Goal: Task Accomplishment & Management: Manage account settings

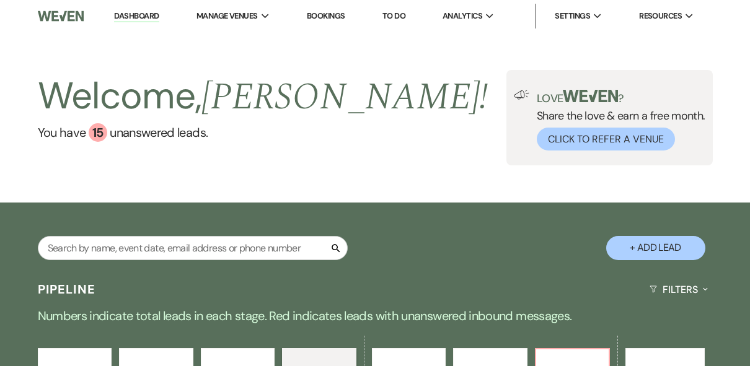
select select "4"
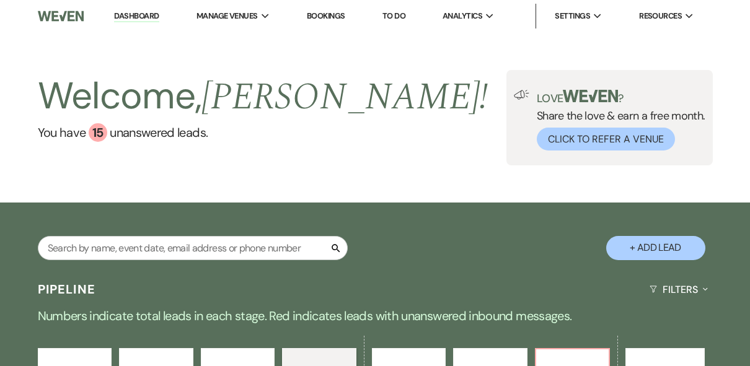
select select "4"
click at [59, 17] on img at bounding box center [61, 16] width 46 height 26
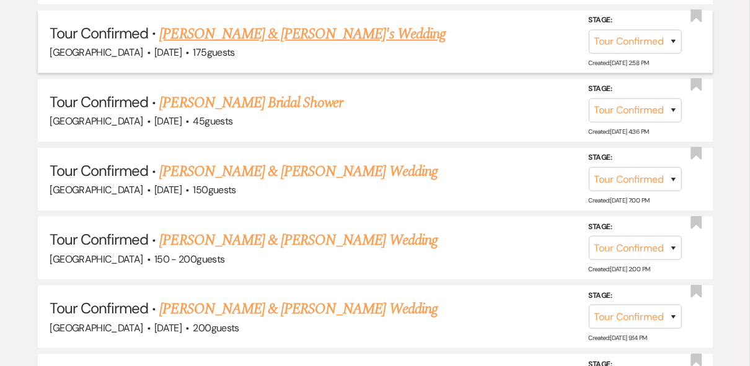
scroll to position [744, 0]
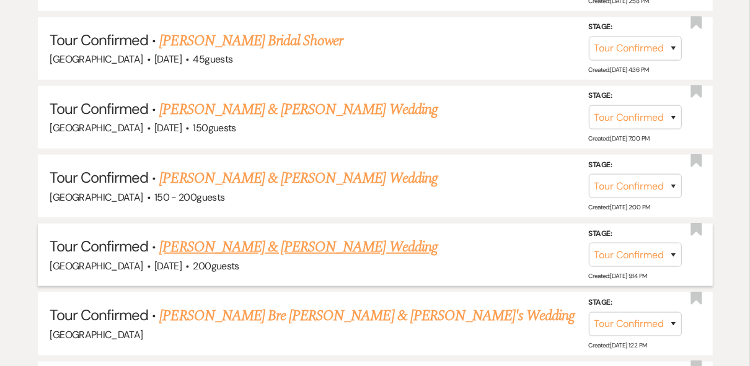
click at [314, 242] on link "[PERSON_NAME] & [PERSON_NAME] Wedding" at bounding box center [298, 247] width 278 height 22
select select "4"
select select "5"
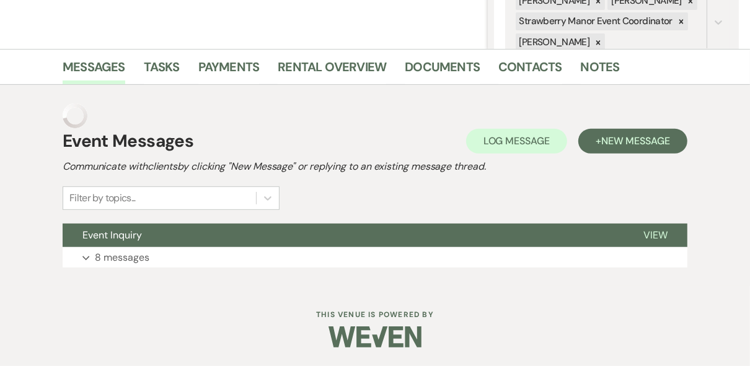
scroll to position [237, 0]
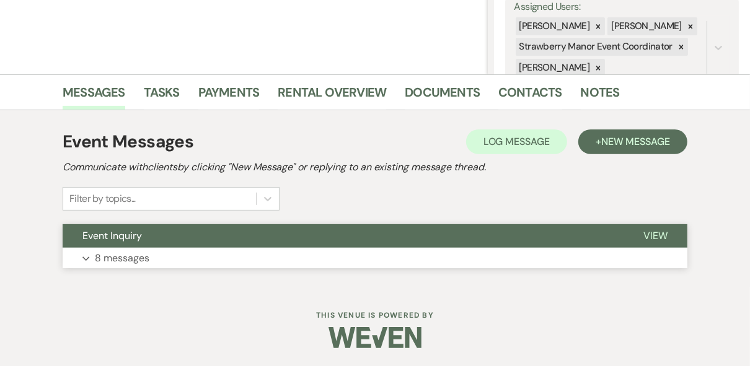
click at [655, 237] on span "View" at bounding box center [655, 235] width 24 height 13
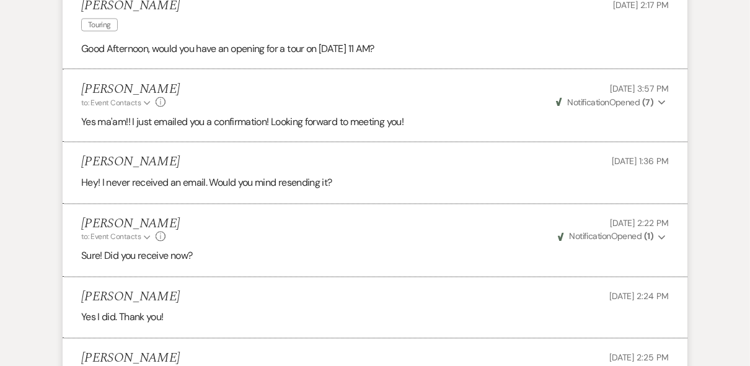
scroll to position [1635, 0]
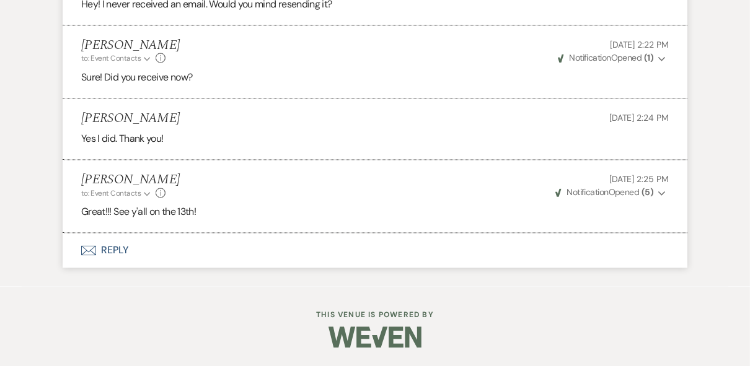
click at [117, 249] on button "Envelope Reply" at bounding box center [375, 250] width 625 height 35
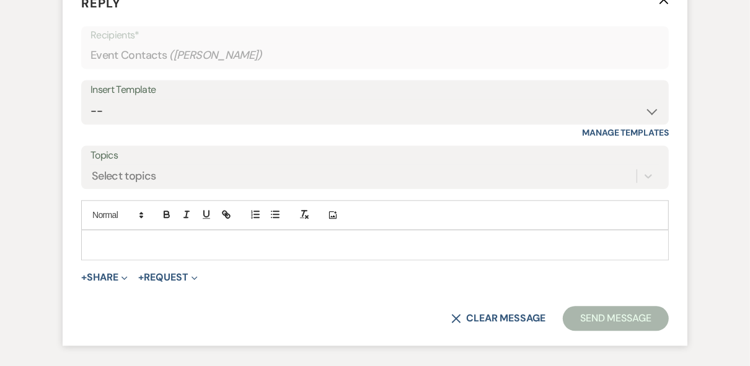
scroll to position [1868, 0]
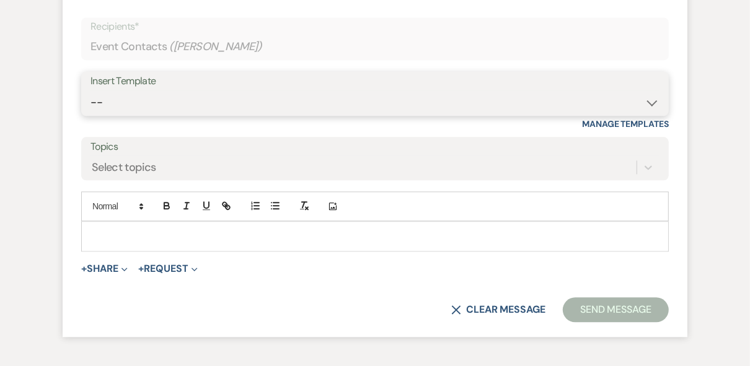
click at [200, 115] on select "-- Weven Planning Portal Introduction (Booked Events) Private Party Inquiry Res…" at bounding box center [374, 102] width 569 height 24
select select "4782"
click at [90, 115] on select "-- Weven Planning Portal Introduction (Booked Events) Private Party Inquiry Res…" at bounding box center [374, 102] width 569 height 24
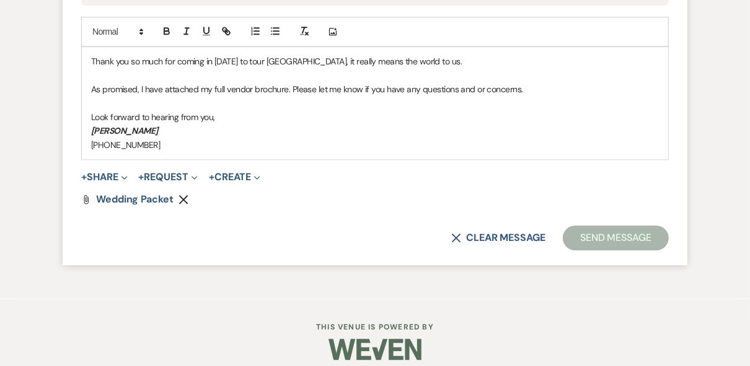
scroll to position [2067, 0]
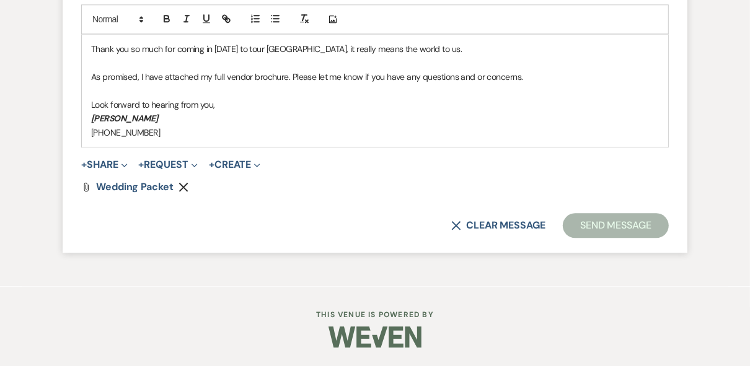
click at [182, 139] on p "[PHONE_NUMBER]" at bounding box center [375, 133] width 568 height 14
click at [595, 238] on button "Send Message" at bounding box center [616, 225] width 106 height 25
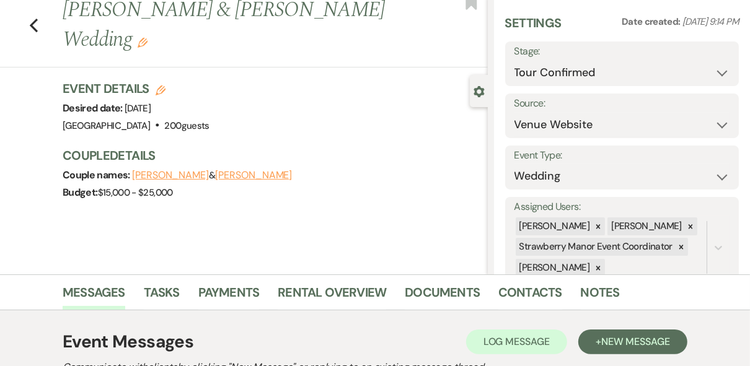
scroll to position [0, 0]
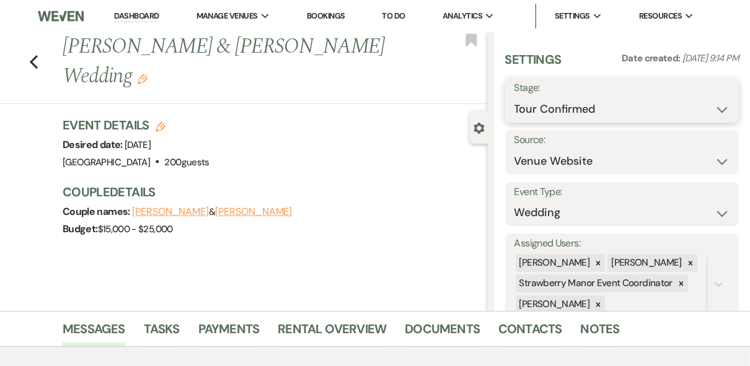
click at [704, 117] on select "Inquiry Follow Up Tour Requested Tour Confirmed Toured Proposal Sent Booked Lost" at bounding box center [622, 109] width 216 height 24
select select "5"
click at [514, 97] on select "Inquiry Follow Up Tour Requested Tour Confirmed Toured Proposal Sent Booked Lost" at bounding box center [622, 109] width 216 height 24
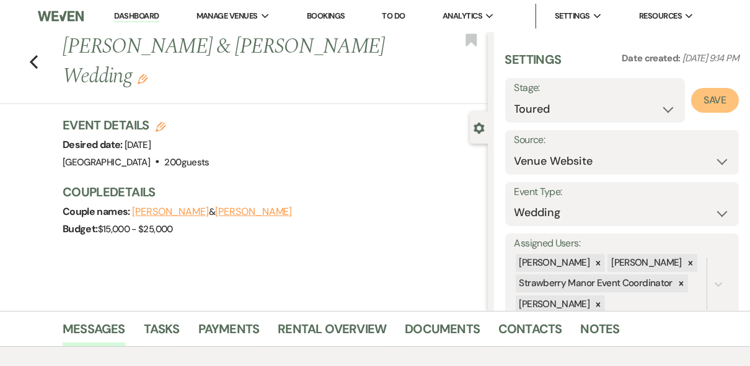
click at [706, 104] on button "Save" at bounding box center [715, 100] width 48 height 25
click at [133, 21] on link "Dashboard" at bounding box center [136, 17] width 45 height 12
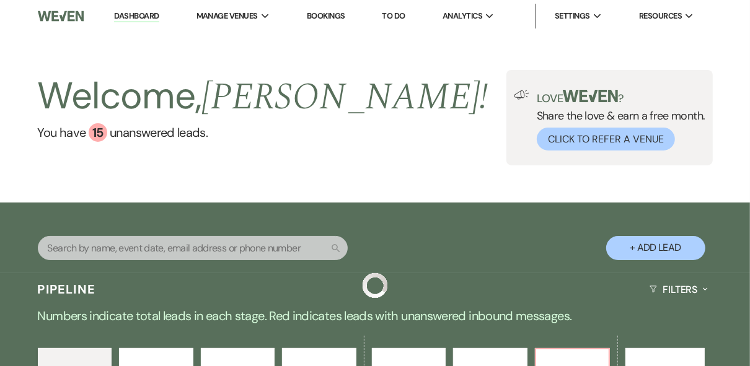
click at [475, 147] on div "Welcome, [PERSON_NAME] ! You have 15 unanswered lead s . Love ? Share the love …" at bounding box center [375, 117] width 750 height 95
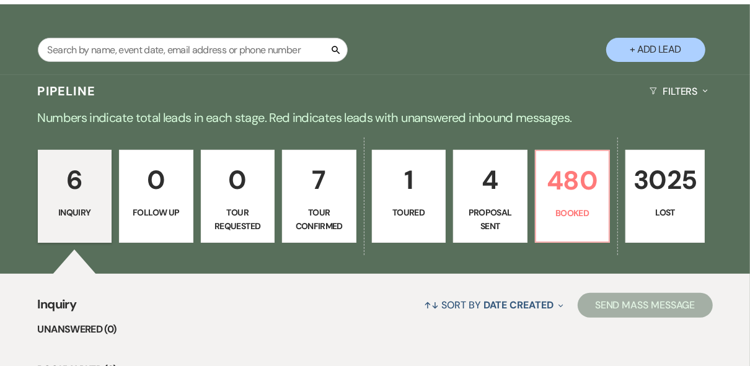
scroll to position [347, 0]
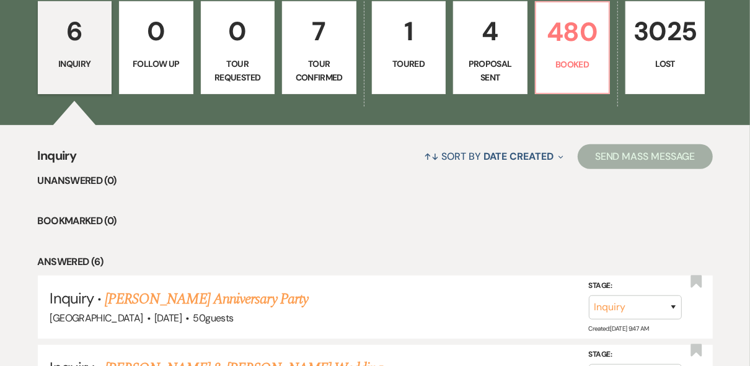
click at [373, 227] on li "Bookmarked (0)" at bounding box center [375, 221] width 675 height 16
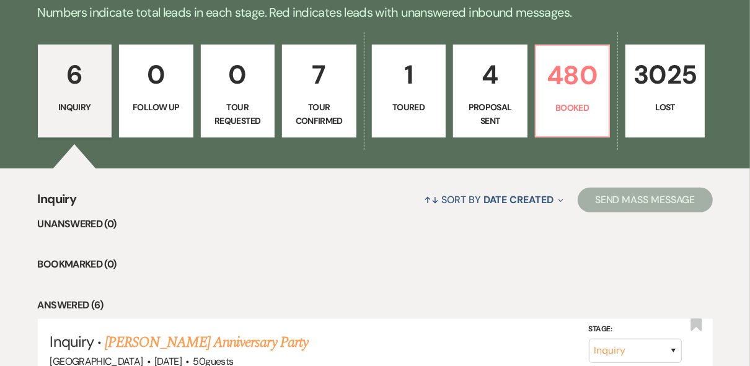
scroll to position [198, 0]
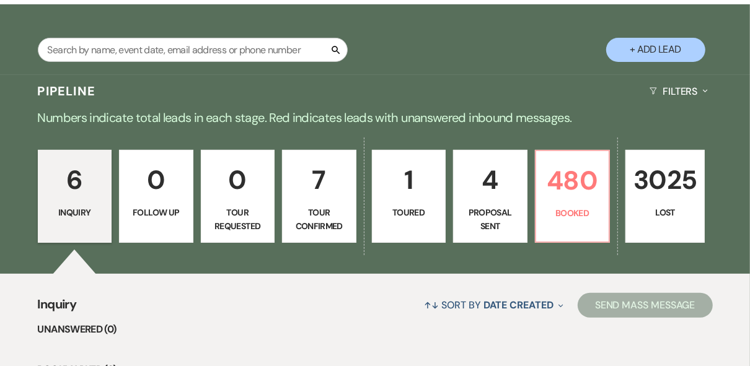
click at [469, 61] on div "Search + Add Lead" at bounding box center [375, 41] width 750 height 61
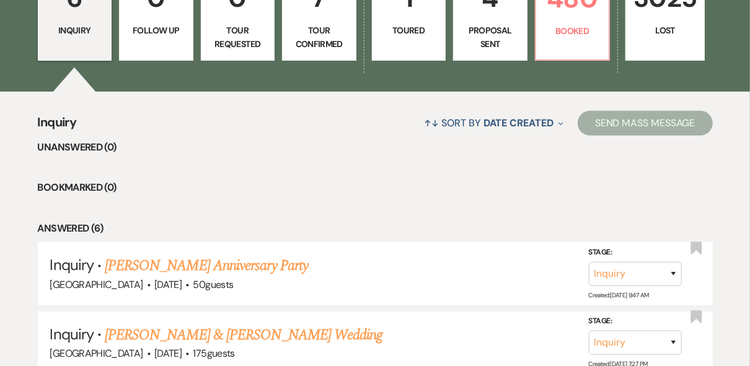
scroll to position [264, 0]
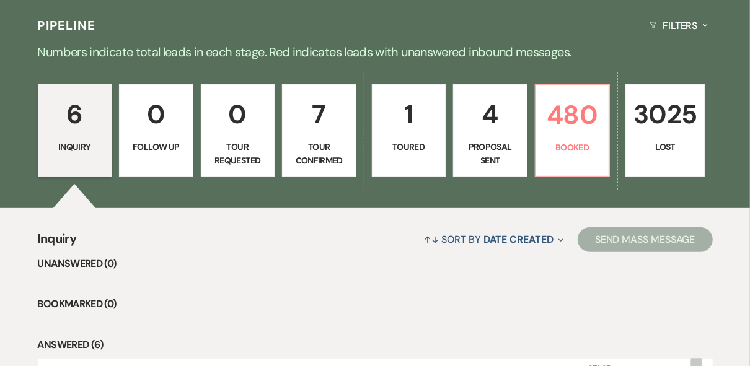
click at [392, 156] on link "1 Toured" at bounding box center [409, 130] width 74 height 93
select select "5"
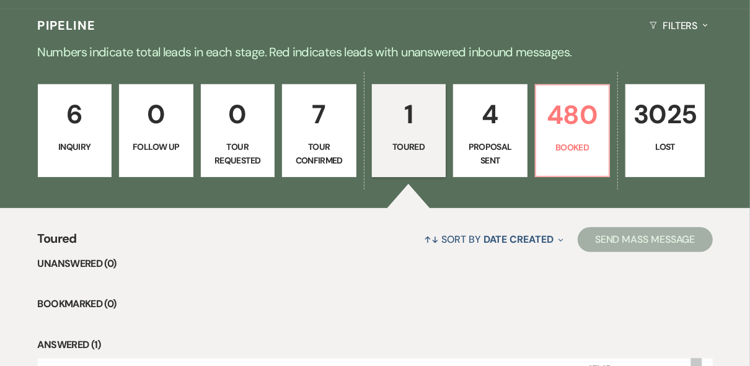
click at [337, 148] on p "Tour Confirmed" at bounding box center [319, 154] width 58 height 28
select select "4"
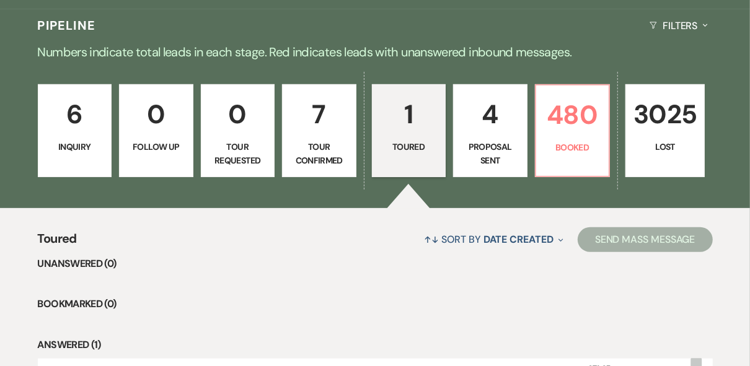
select select "4"
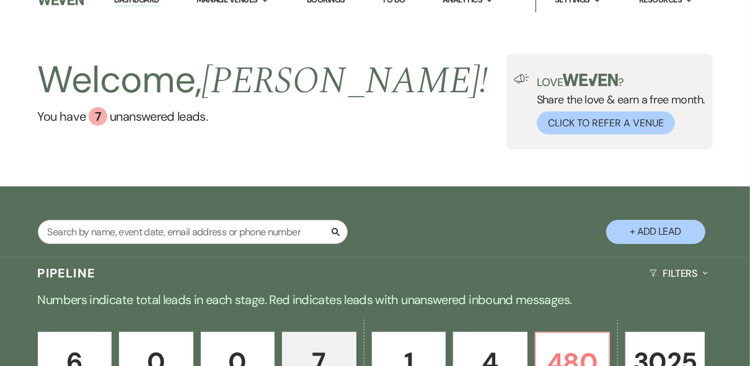
scroll to position [165, 0]
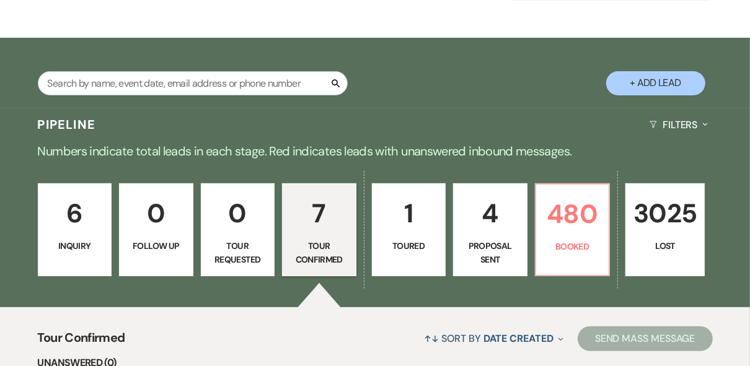
click at [480, 244] on p "Proposal Sent" at bounding box center [490, 253] width 58 height 28
select select "6"
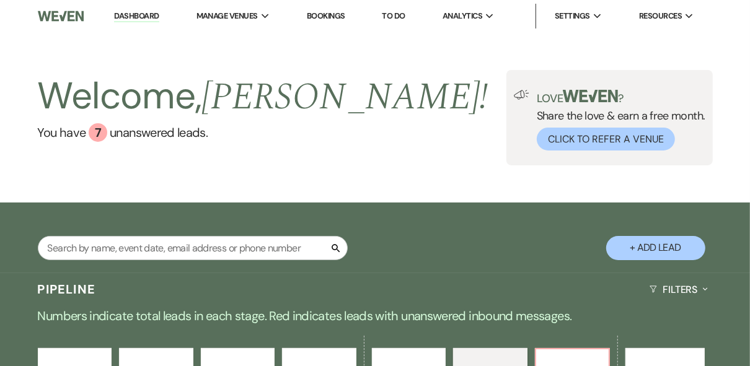
click at [413, 199] on div "Welcome, [PERSON_NAME] ! You have 7 unanswered lead s . Love ? Share the love &…" at bounding box center [375, 117] width 750 height 170
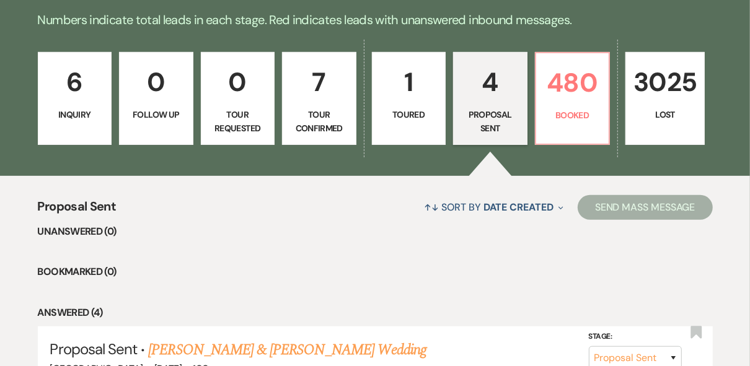
scroll to position [347, 0]
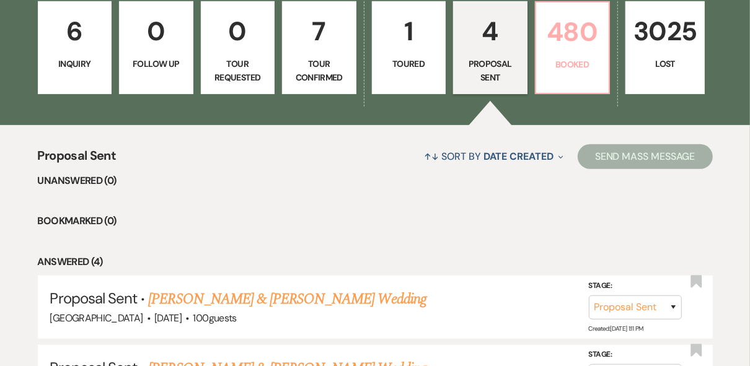
click at [570, 77] on link "480 Booked" at bounding box center [573, 47] width 76 height 93
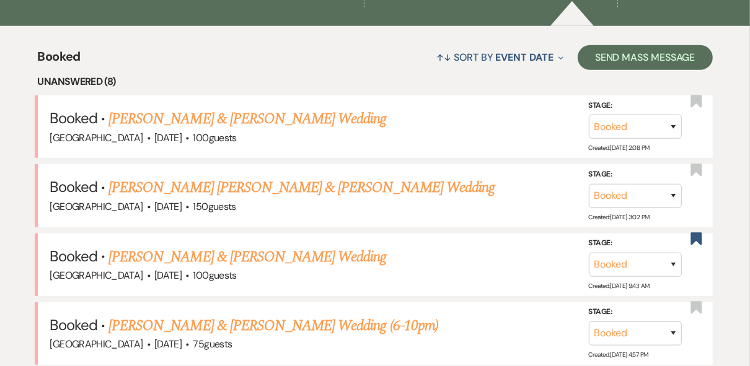
scroll to position [149, 0]
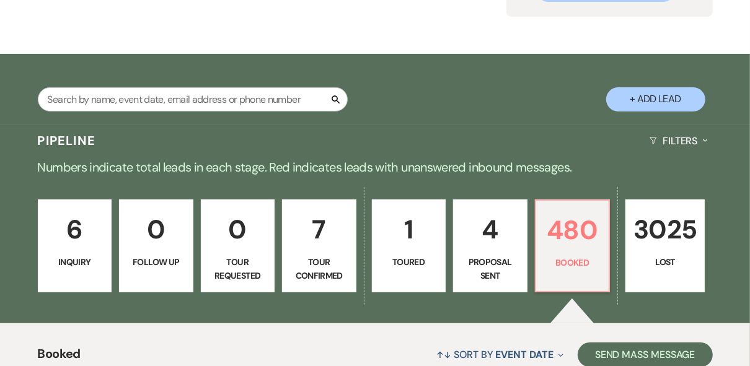
click at [483, 247] on p "4" at bounding box center [490, 230] width 58 height 42
select select "6"
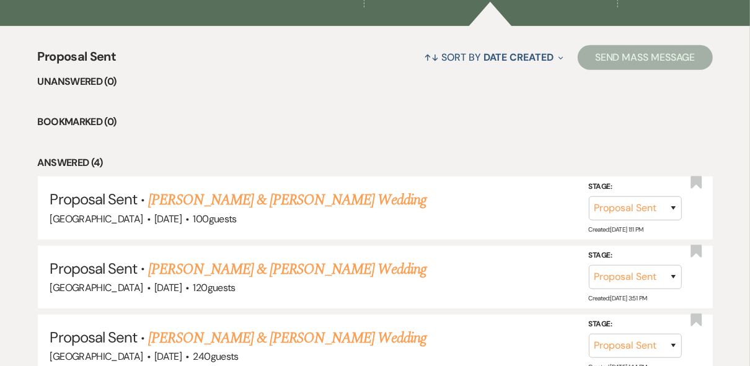
scroll to position [248, 0]
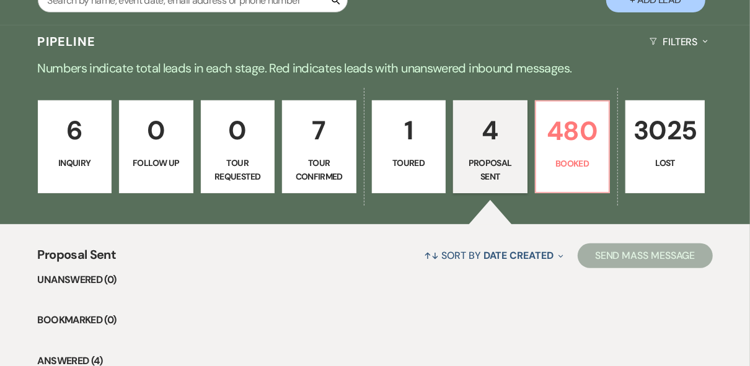
click at [325, 174] on p "Tour Confirmed" at bounding box center [319, 170] width 58 height 28
select select "4"
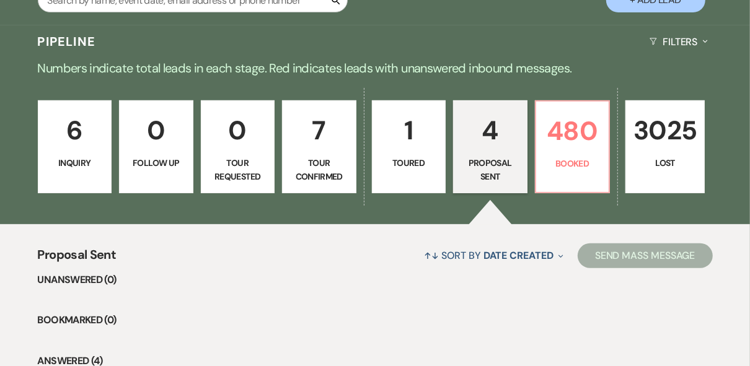
select select "4"
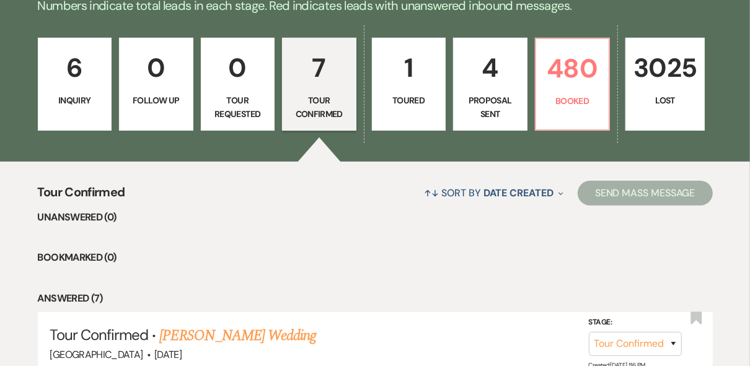
scroll to position [183, 0]
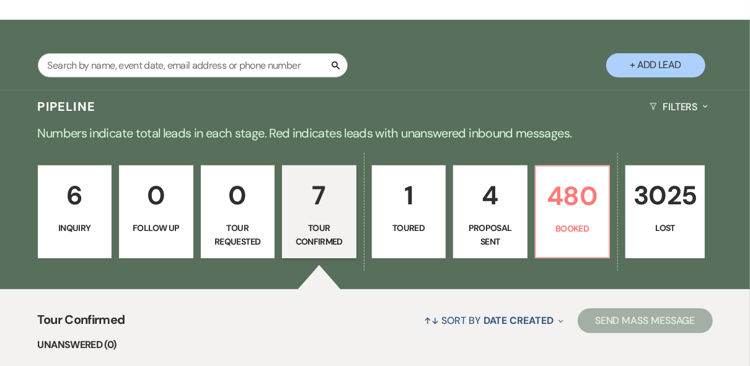
click at [236, 235] on p "Tour Requested" at bounding box center [238, 235] width 58 height 28
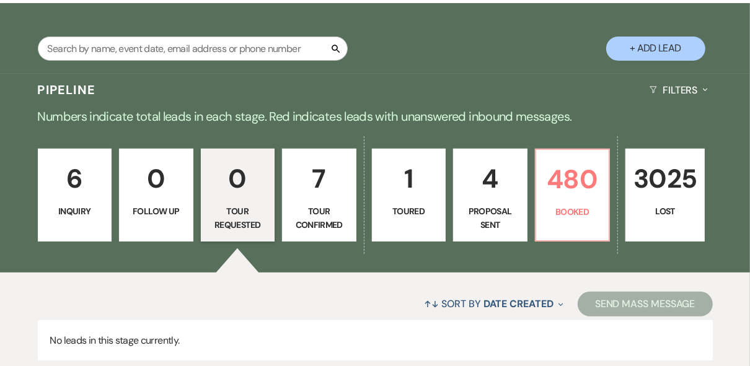
scroll to position [288, 0]
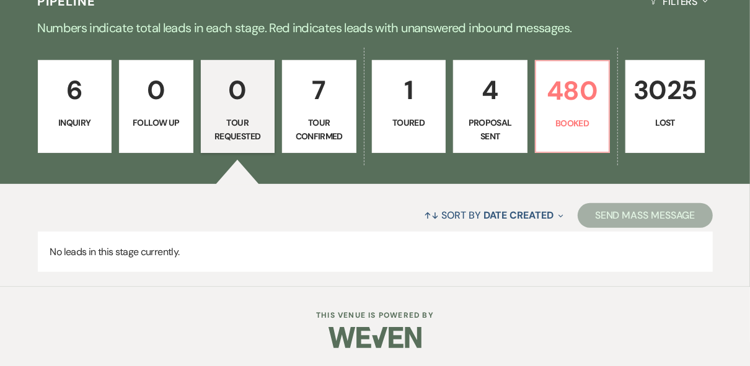
click at [80, 106] on p "6" at bounding box center [75, 90] width 58 height 42
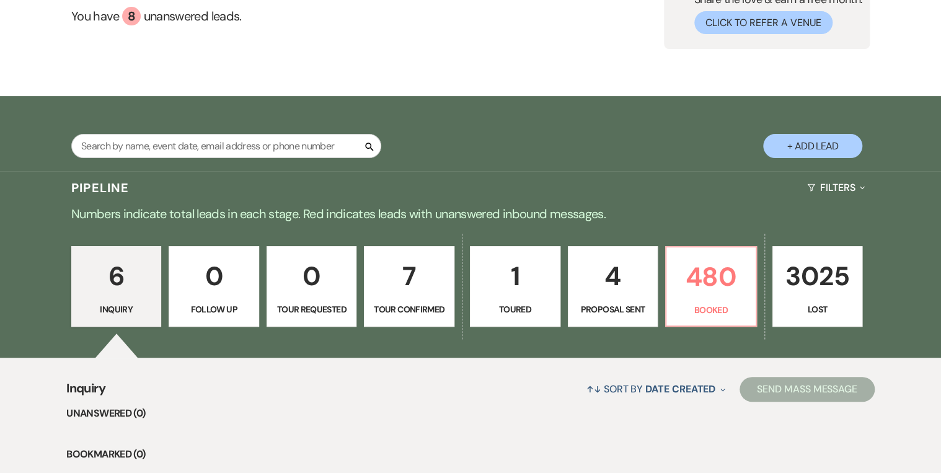
scroll to position [50, 0]
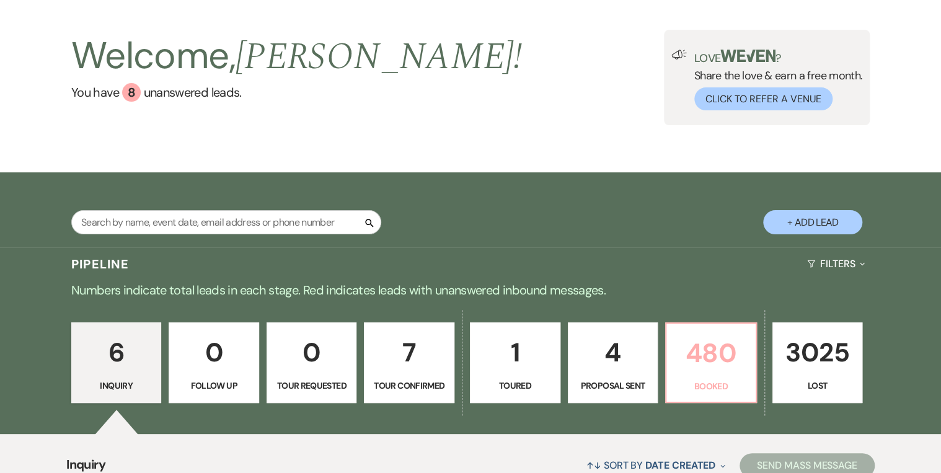
click at [710, 359] on p "480" at bounding box center [711, 353] width 74 height 42
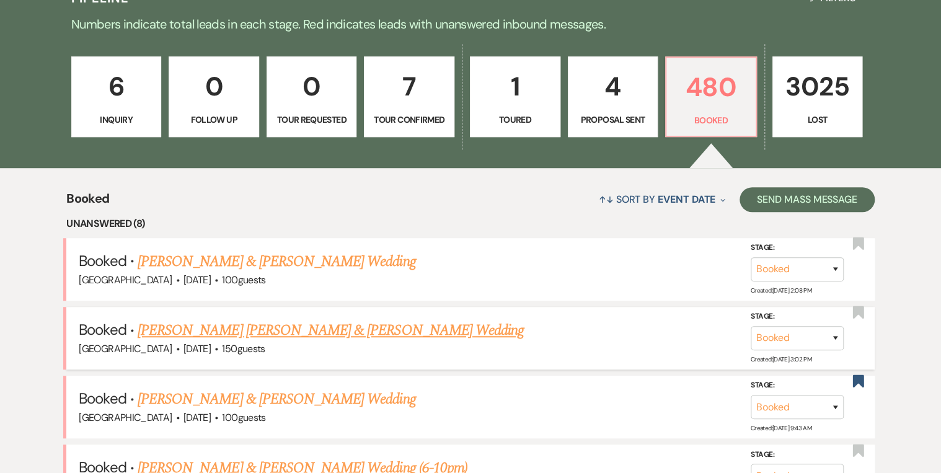
scroll to position [198, 0]
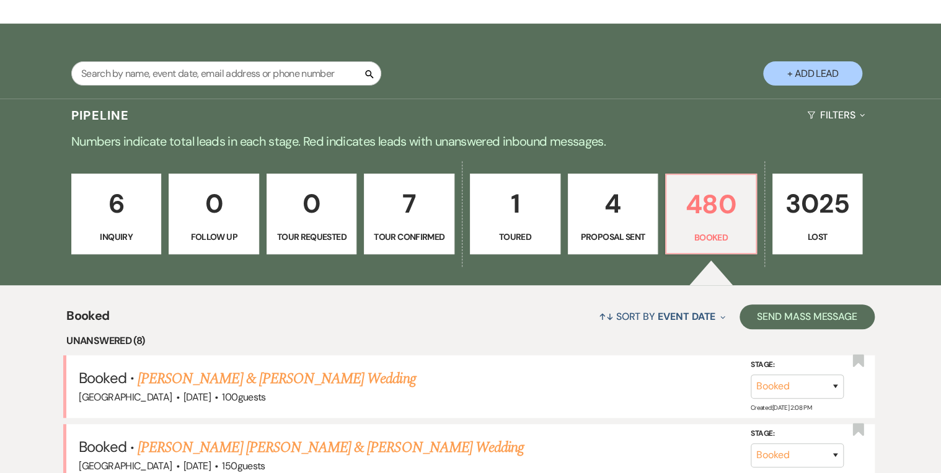
drag, startPoint x: 264, startPoint y: 377, endPoint x: 278, endPoint y: 374, distance: 13.9
click at [264, 377] on link "[PERSON_NAME] & [PERSON_NAME] Wedding" at bounding box center [277, 378] width 278 height 22
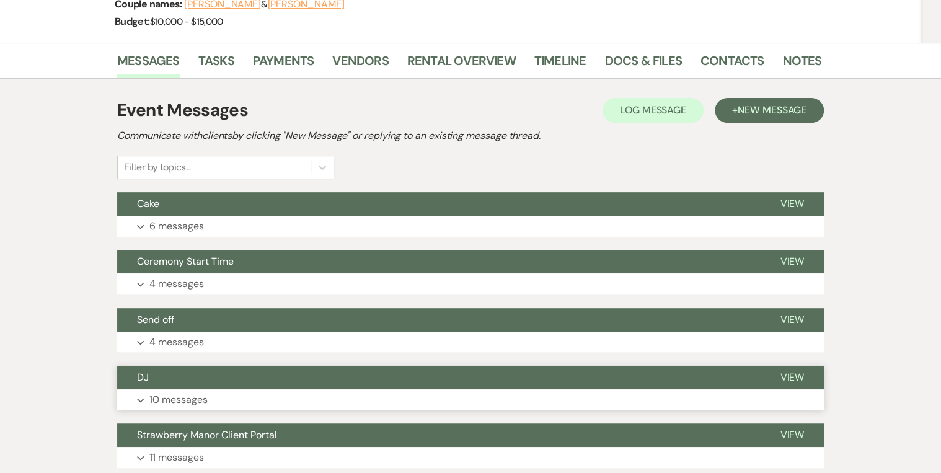
scroll to position [248, 0]
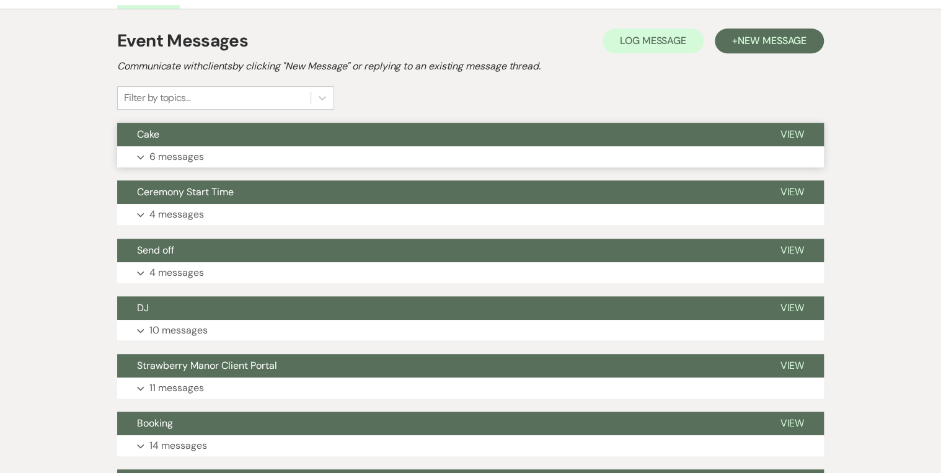
click at [795, 129] on span "View" at bounding box center [792, 134] width 24 height 13
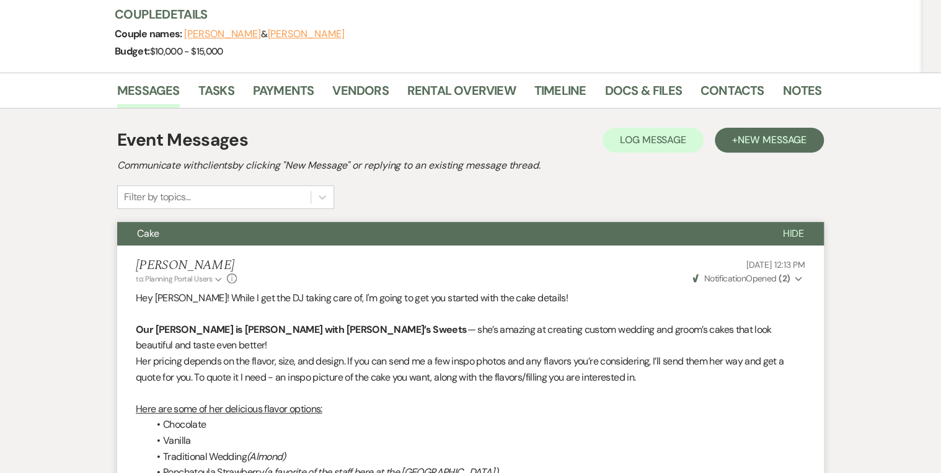
scroll to position [0, 0]
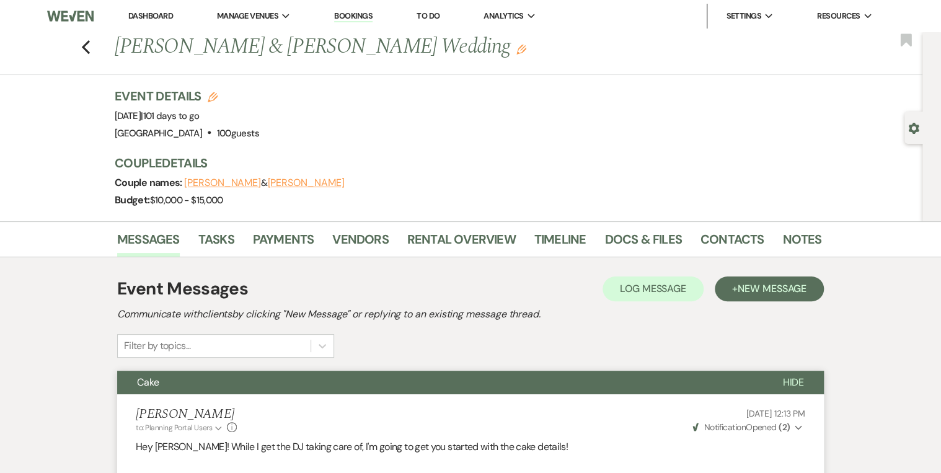
click at [153, 15] on link "Dashboard" at bounding box center [150, 16] width 45 height 11
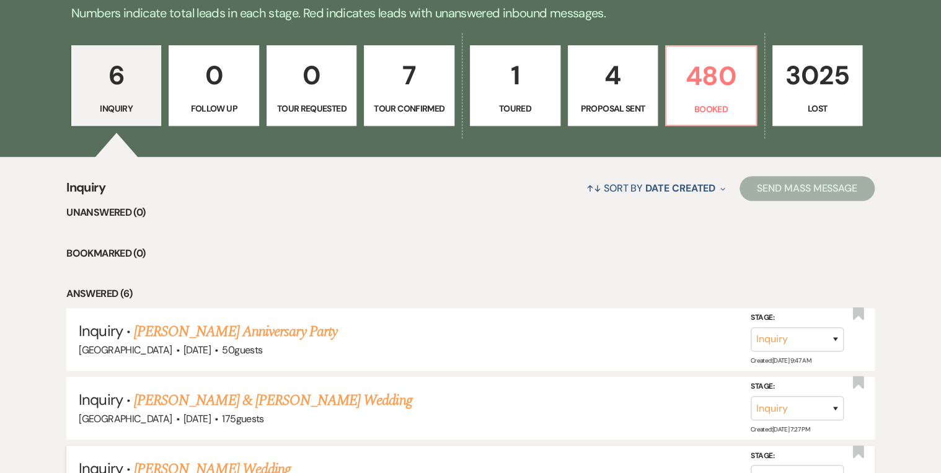
scroll to position [198, 0]
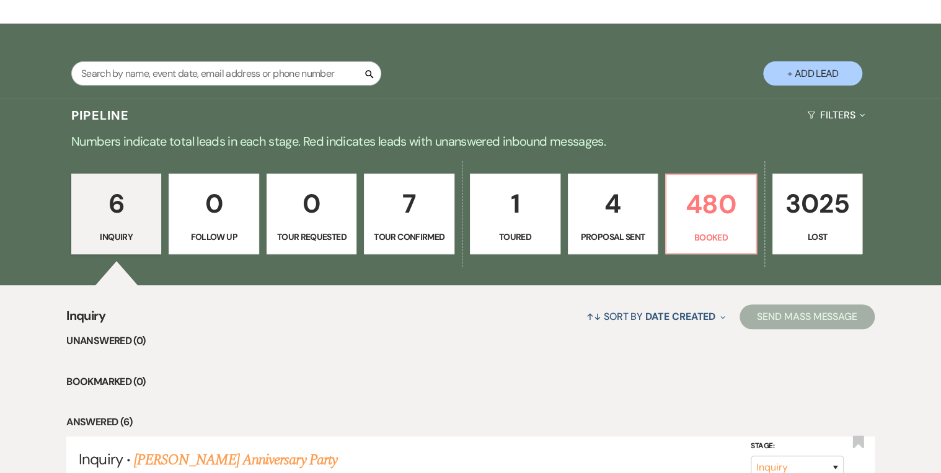
click at [190, 209] on p "0" at bounding box center [214, 204] width 74 height 42
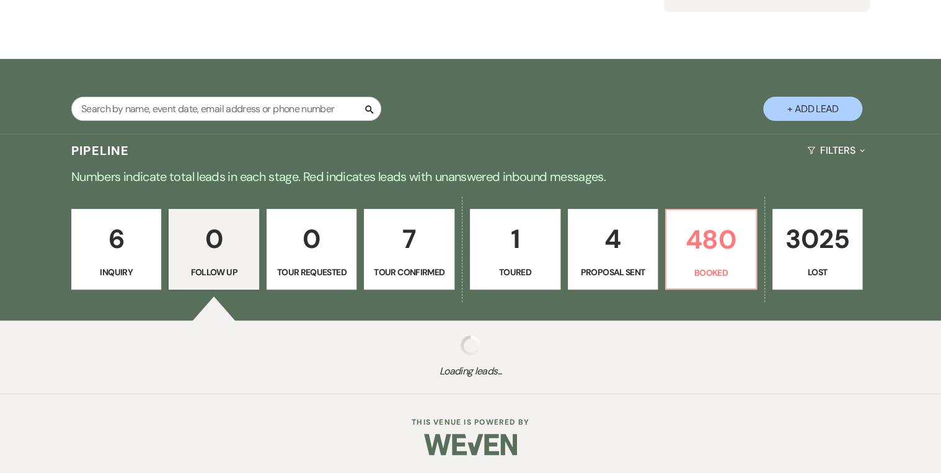
scroll to position [193, 0]
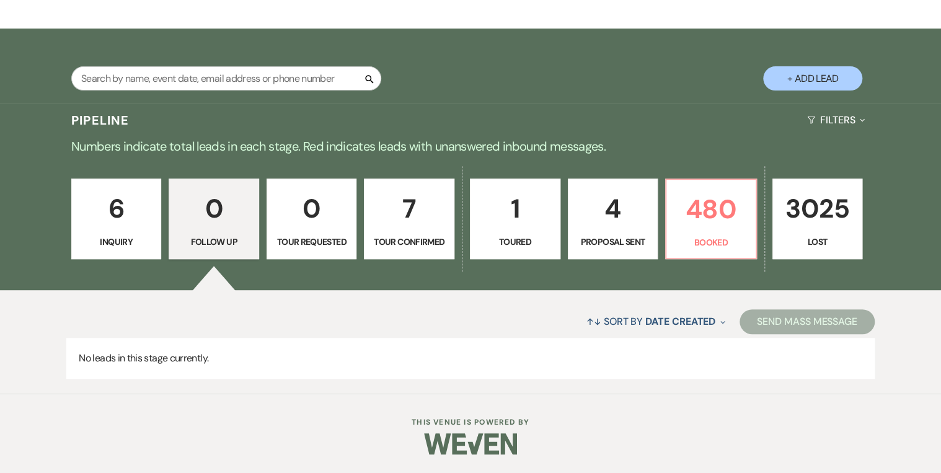
click at [387, 231] on link "7 Tour Confirmed" at bounding box center [409, 218] width 90 height 81
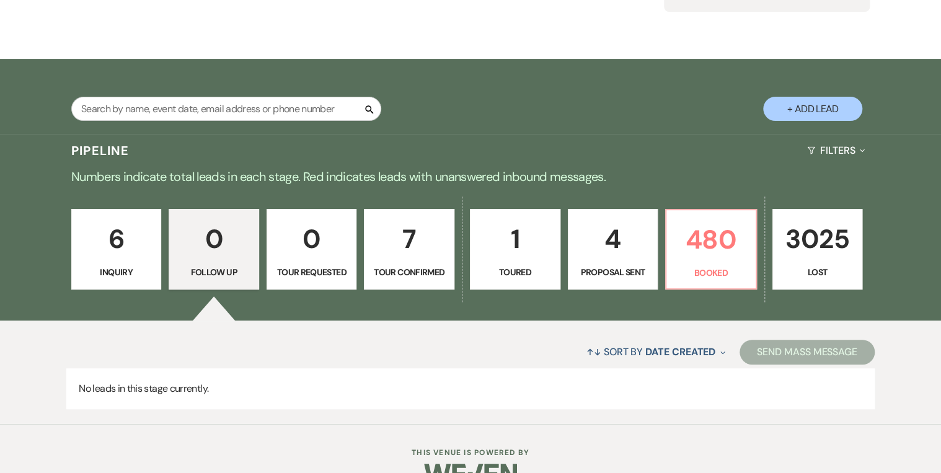
select select "4"
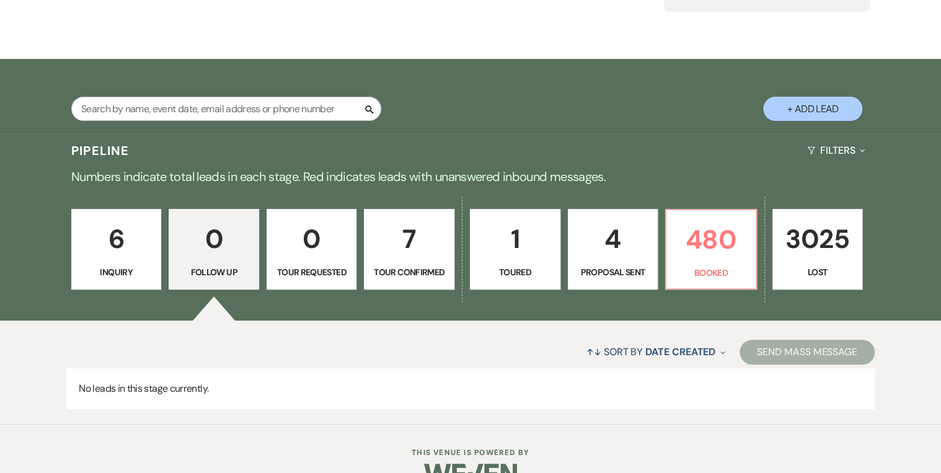
select select "4"
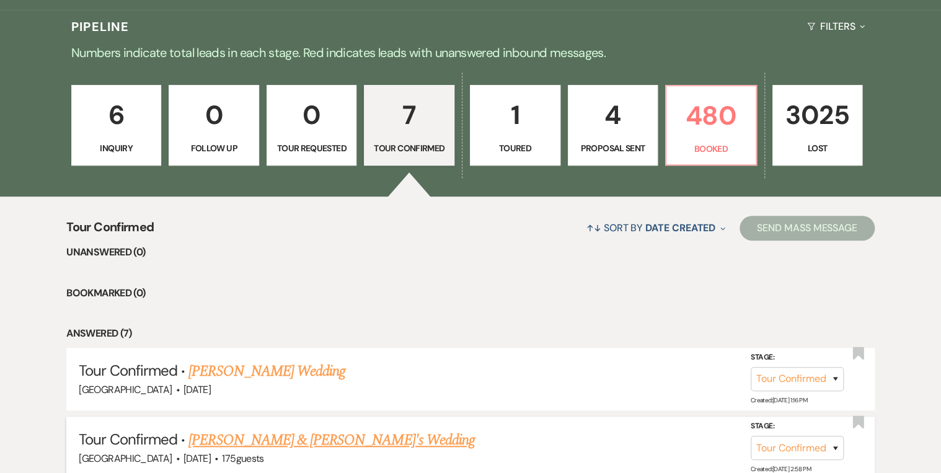
scroll to position [138, 0]
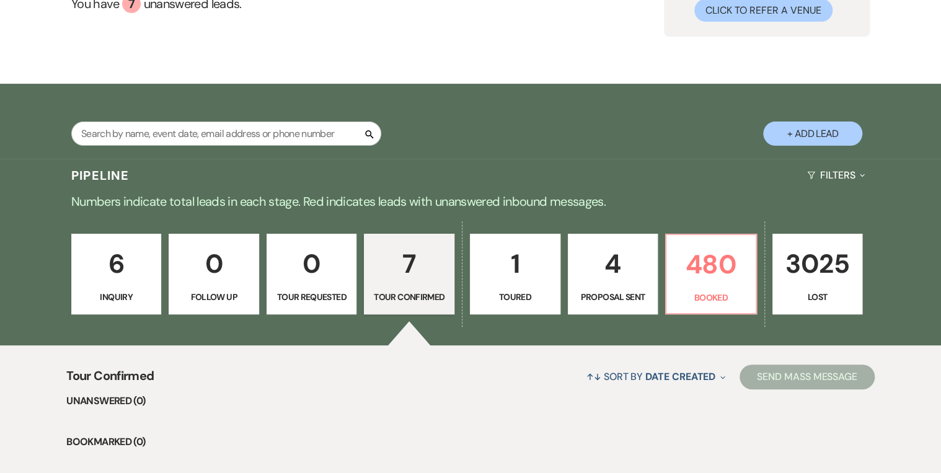
click at [532, 278] on p "1" at bounding box center [515, 264] width 74 height 42
select select "5"
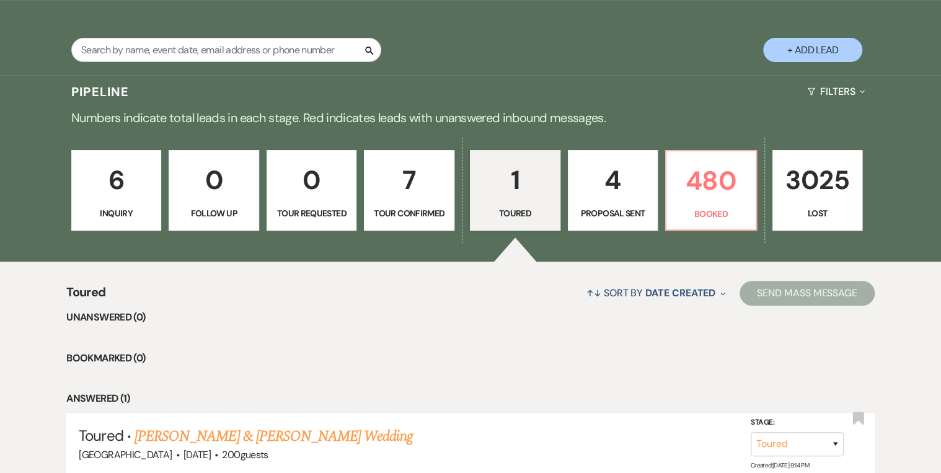
scroll to position [126, 0]
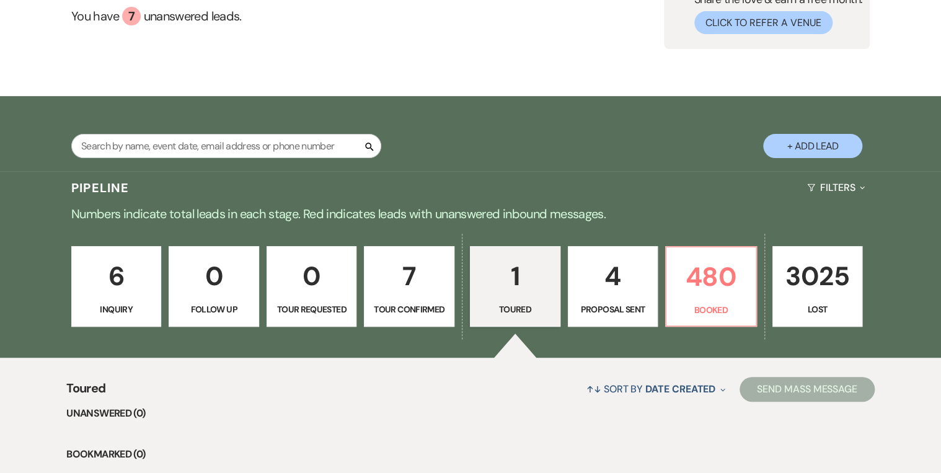
click at [589, 289] on p "4" at bounding box center [613, 276] width 74 height 42
select select "6"
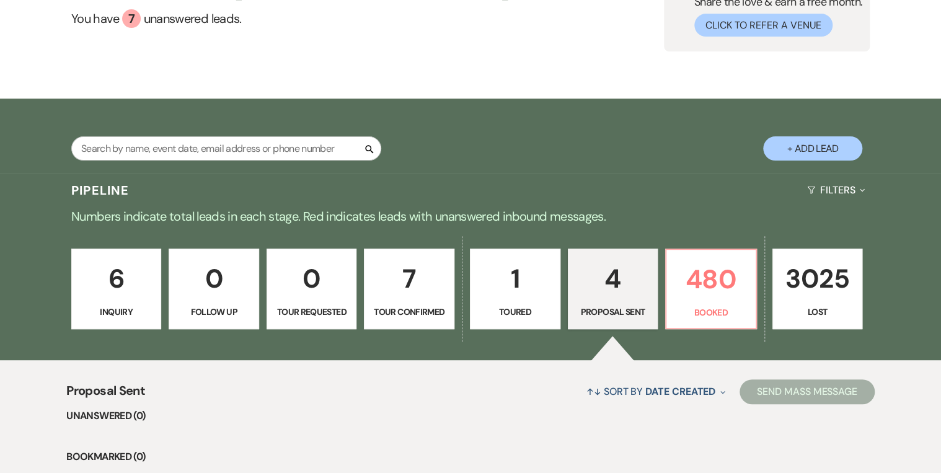
scroll to position [32, 0]
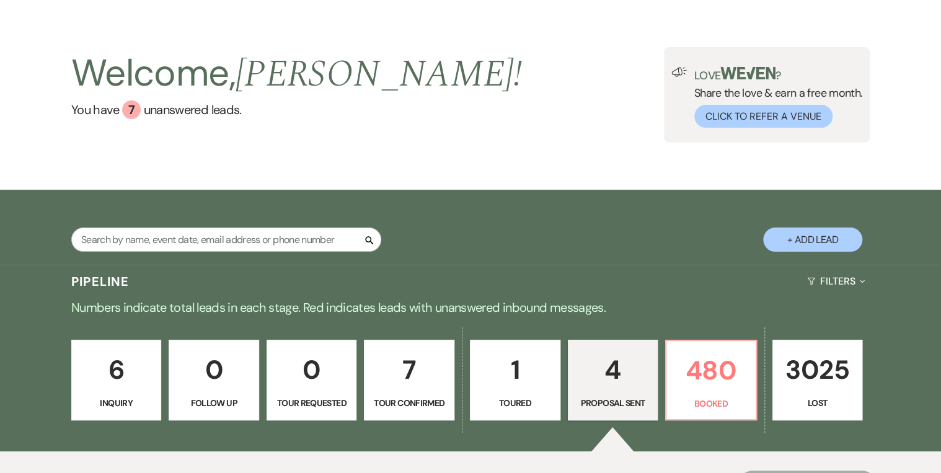
click at [535, 166] on div "Welcome, [PERSON_NAME] ! You have 7 unanswered lead s . Love ? Share the love &…" at bounding box center [470, 95] width 941 height 190
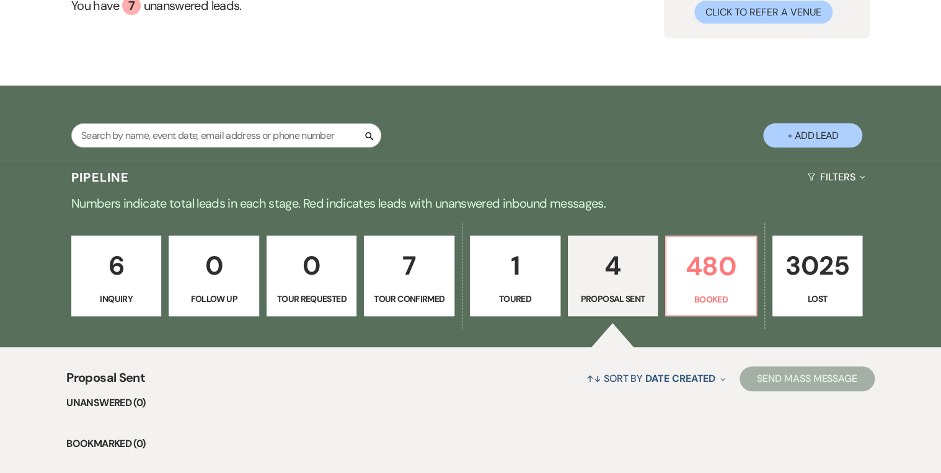
scroll to position [0, 0]
